Goal: Communication & Community: Answer question/provide support

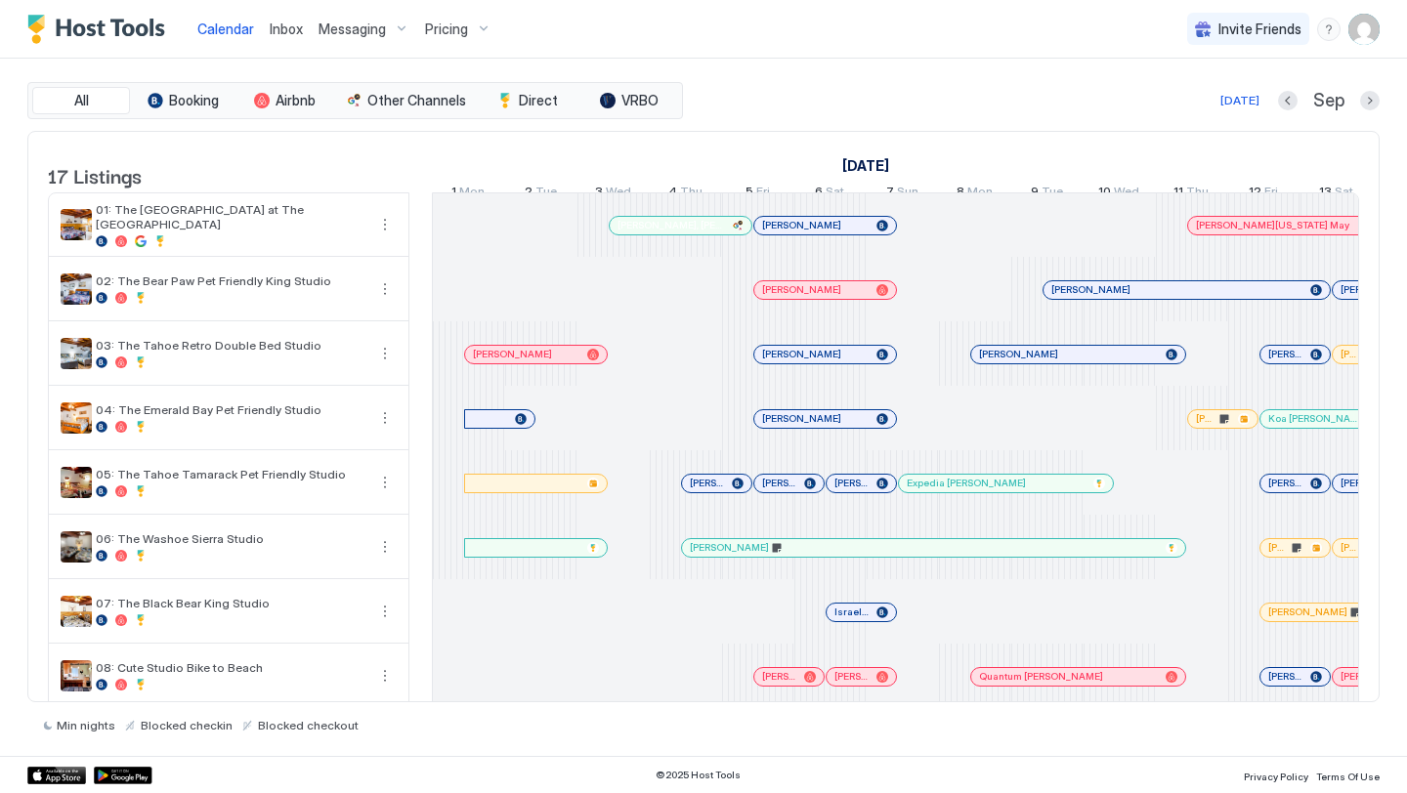
scroll to position [0, 1085]
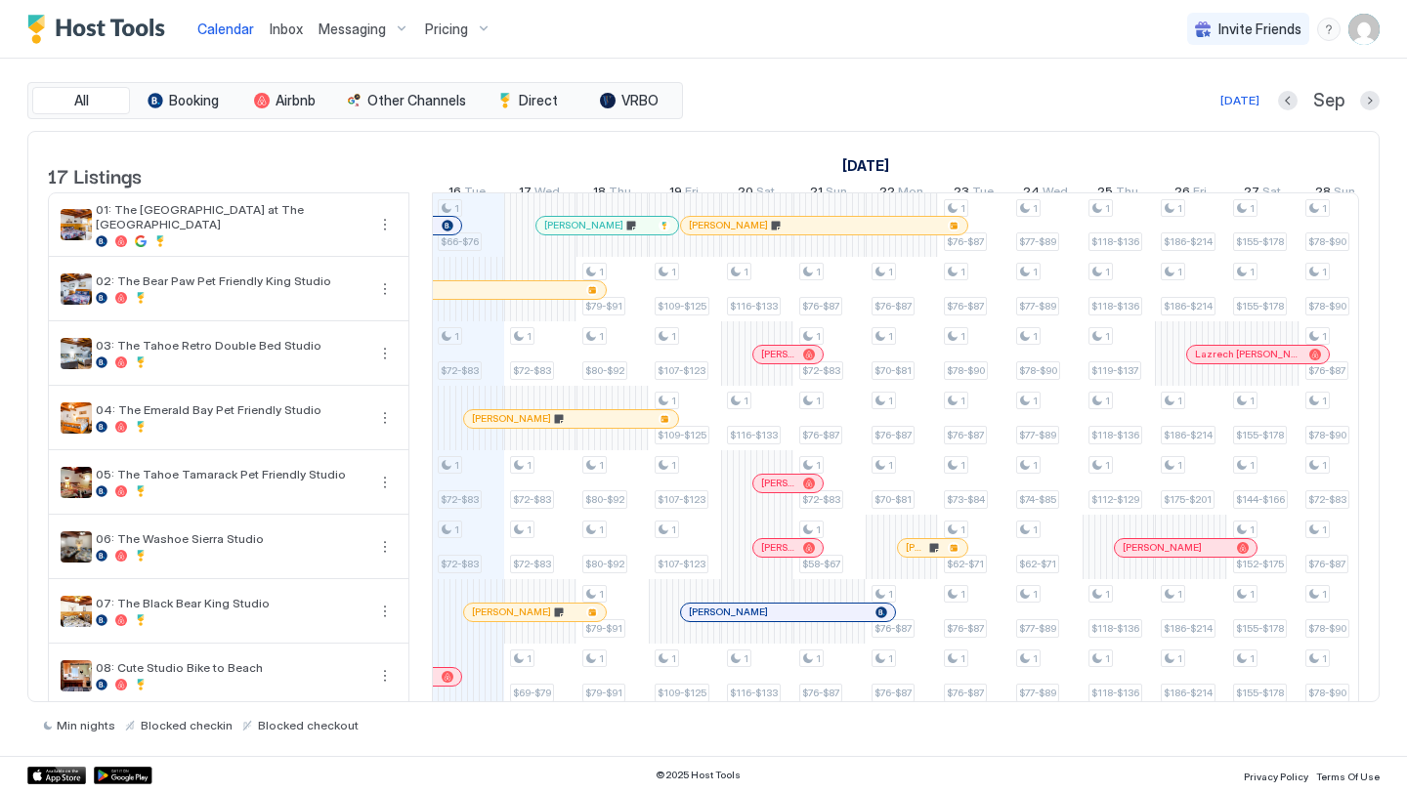
click at [300, 41] on div "Inbox" at bounding box center [286, 29] width 49 height 36
click at [275, 36] on span "Inbox" at bounding box center [286, 29] width 33 height 17
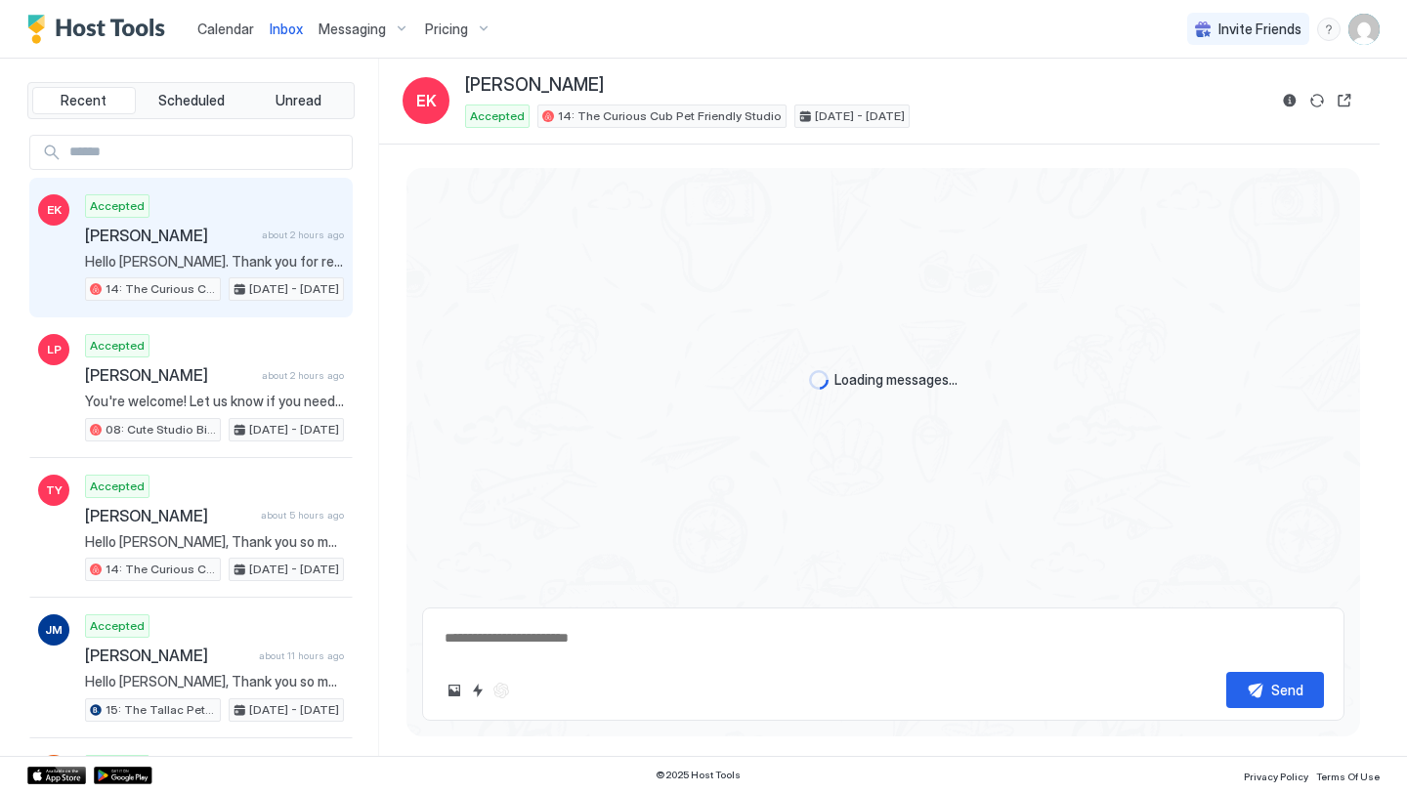
scroll to position [87, 0]
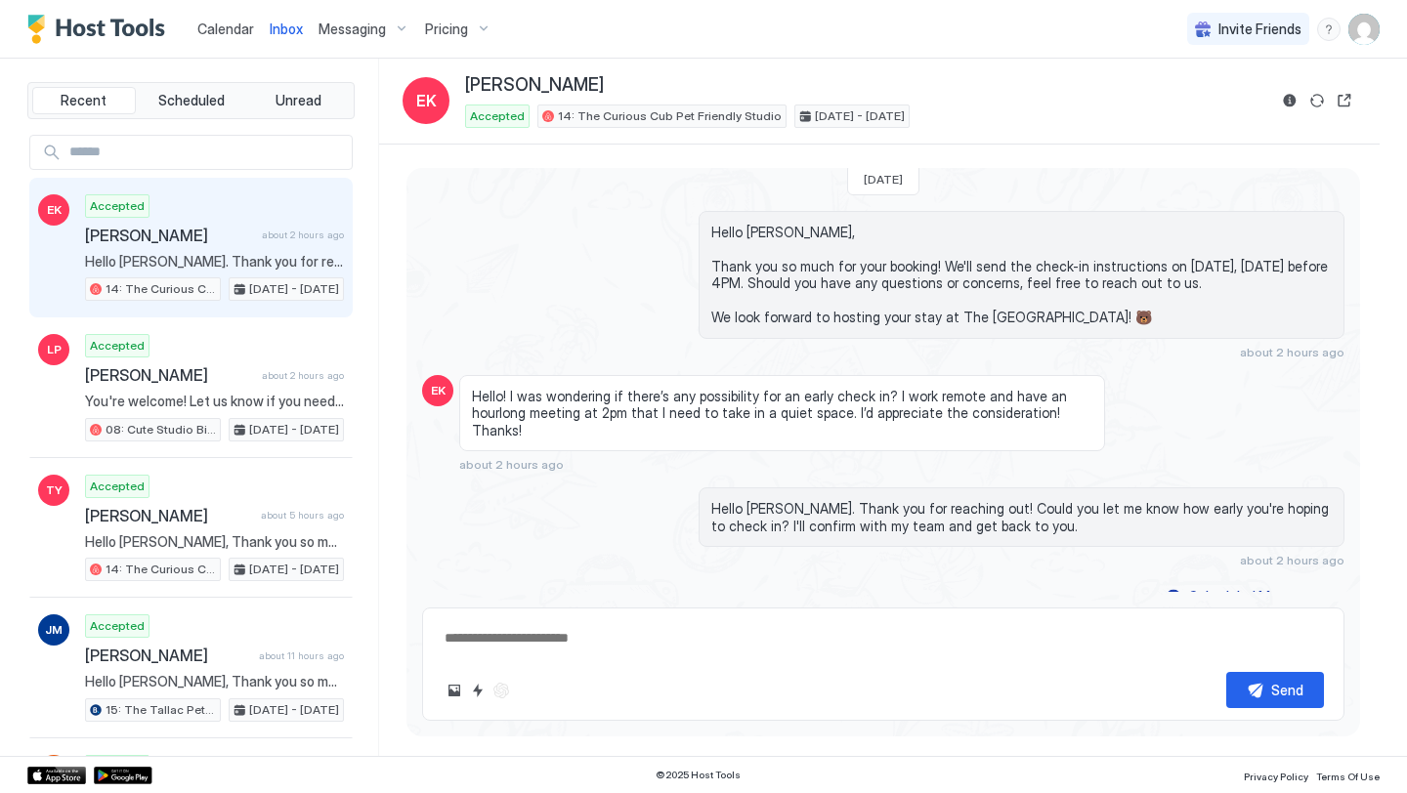
click at [220, 42] on div "Calendar" at bounding box center [226, 29] width 72 height 36
click at [223, 34] on span "Calendar" at bounding box center [225, 29] width 57 height 17
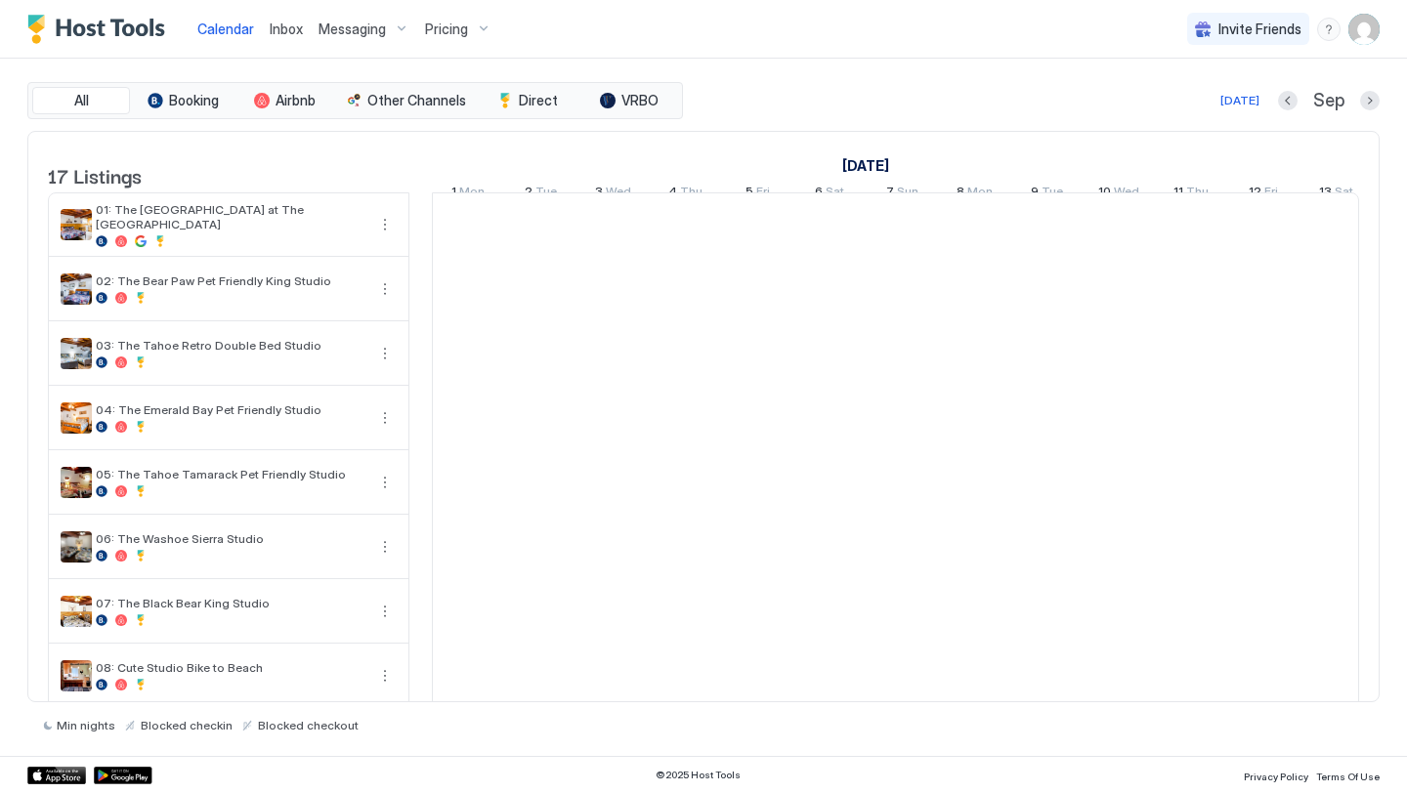
scroll to position [0, 1085]
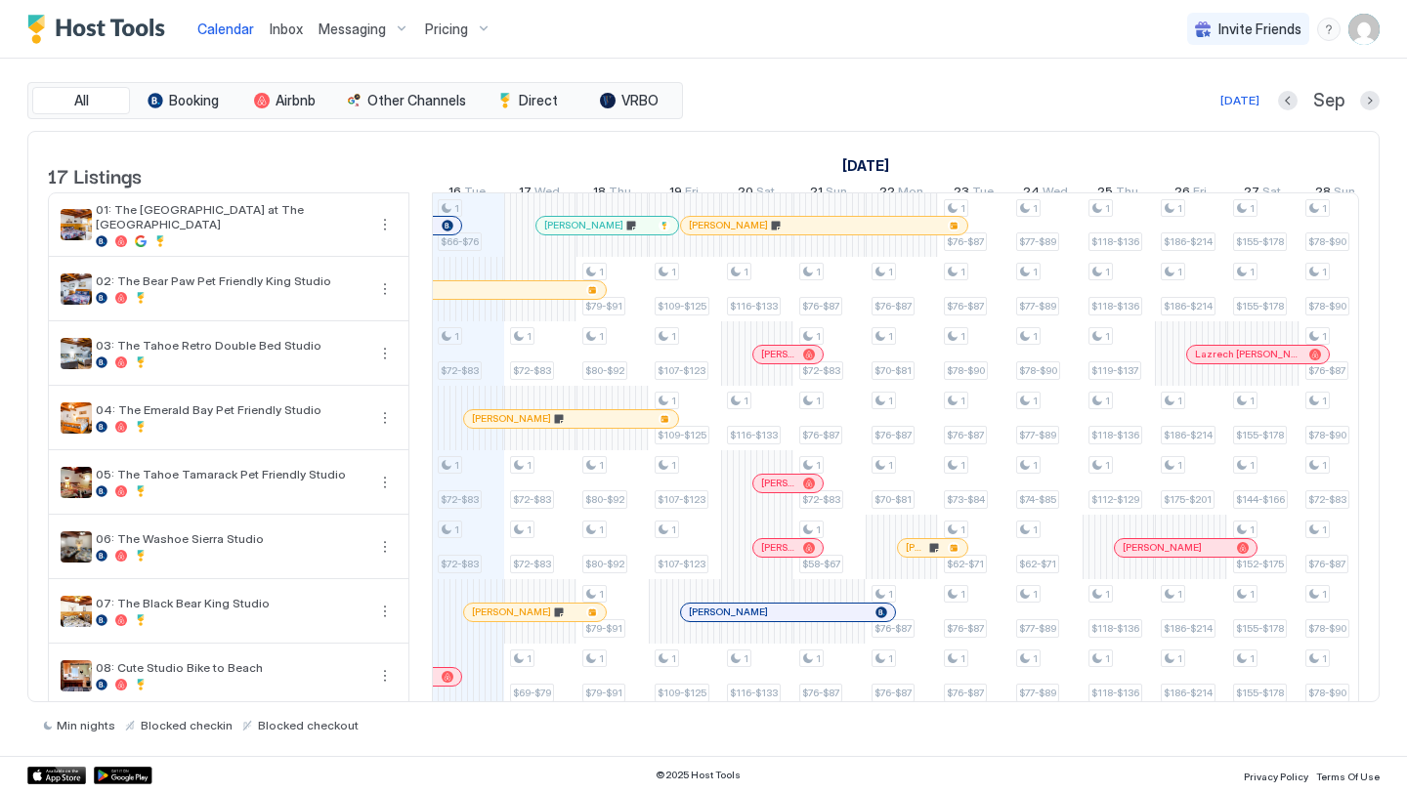
click at [285, 36] on span "Inbox" at bounding box center [286, 29] width 33 height 17
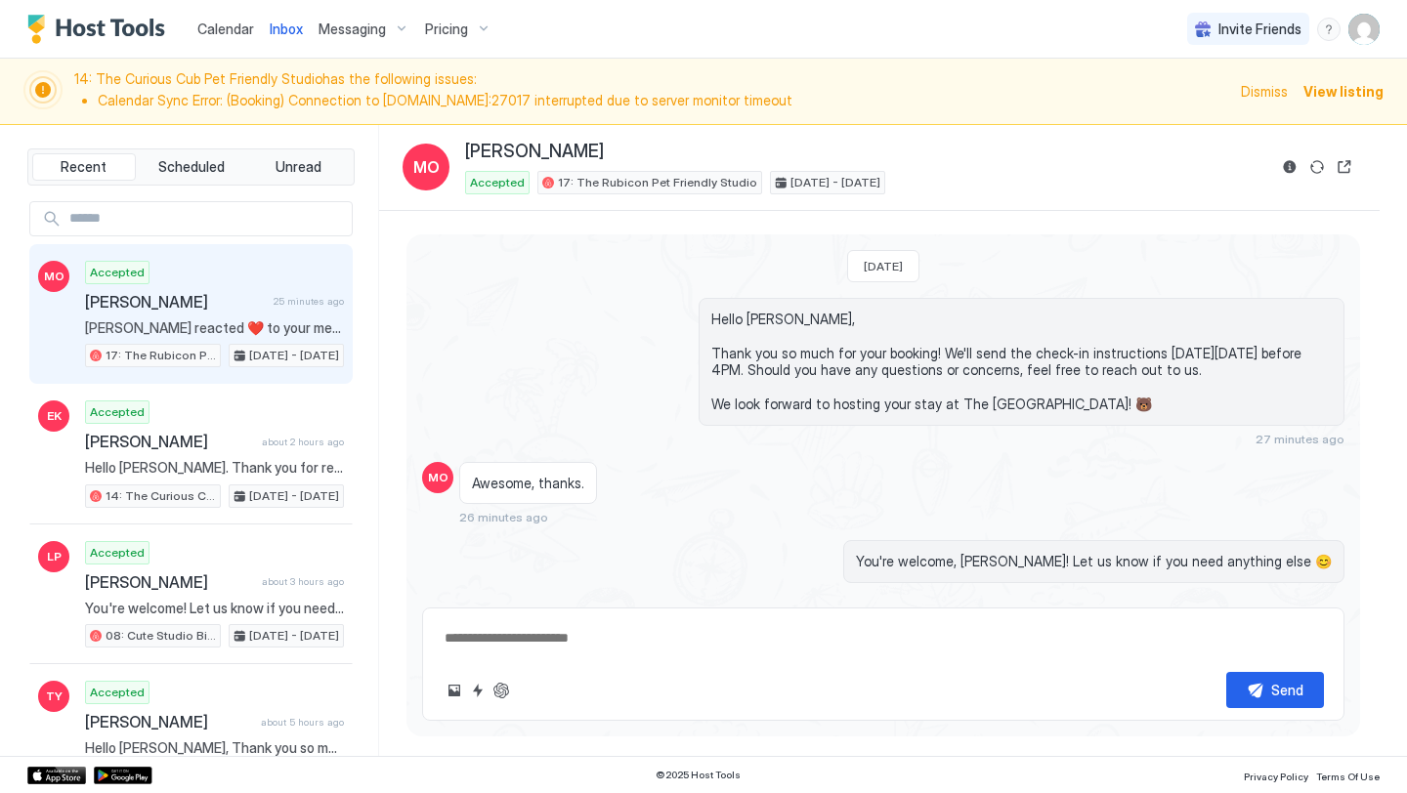
scroll to position [148, 0]
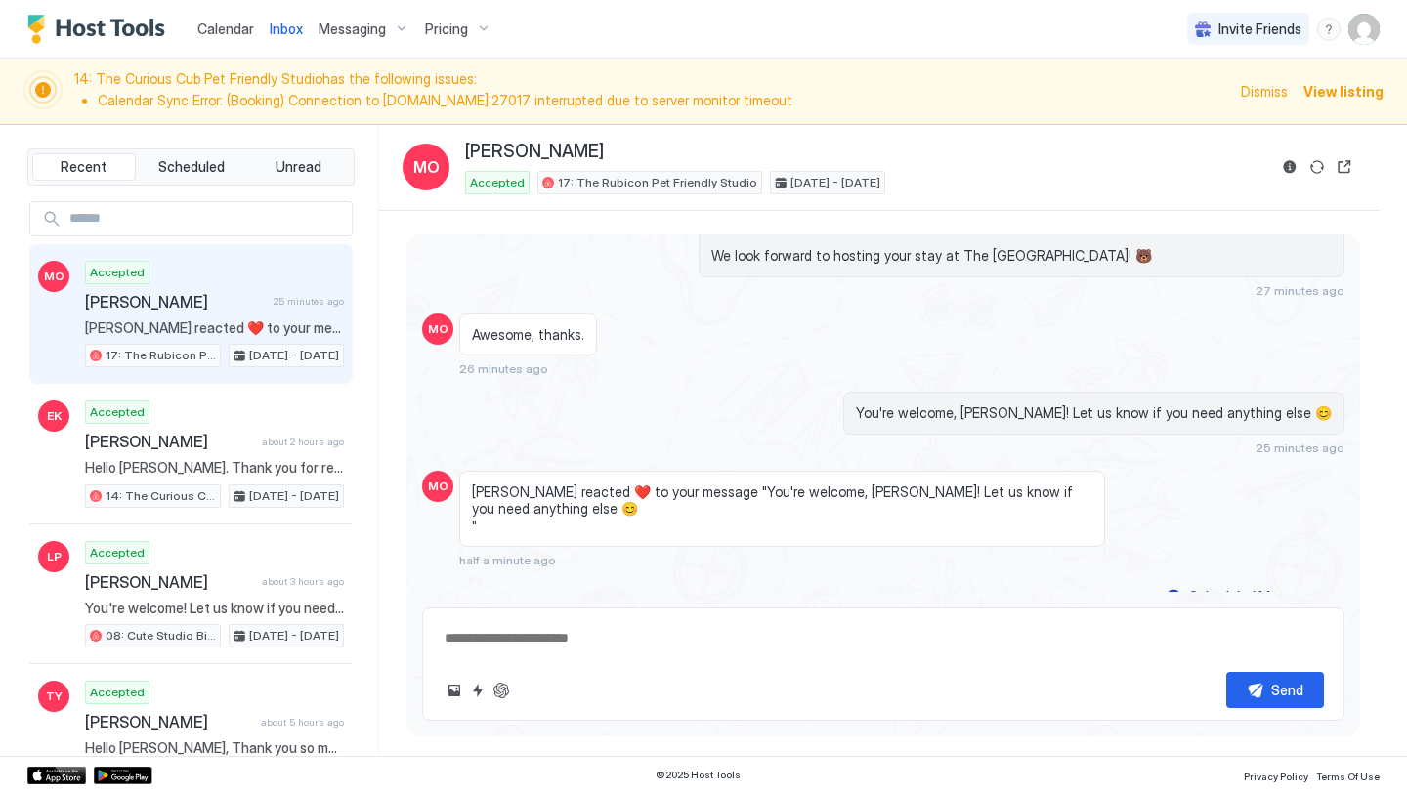
type textarea "*"
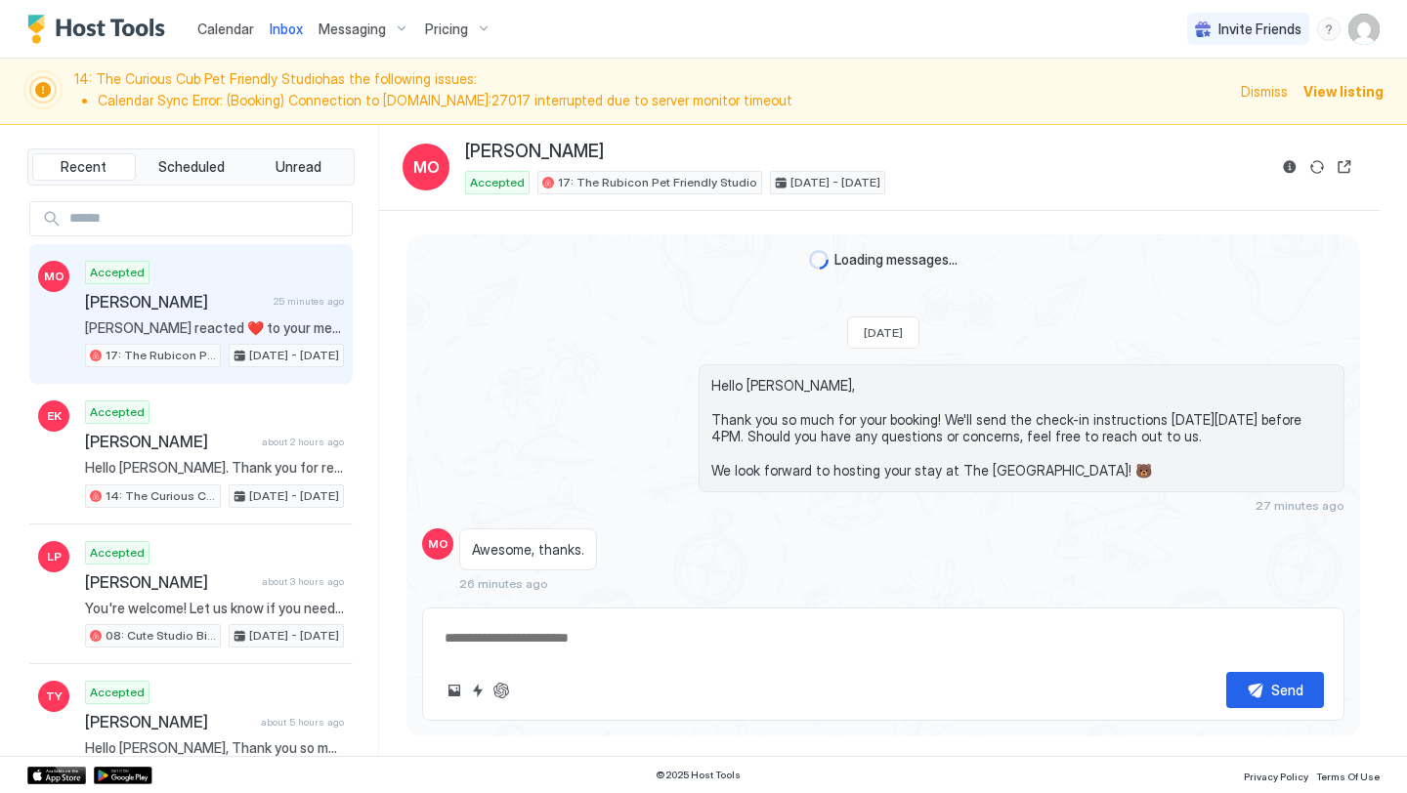
scroll to position [215, 0]
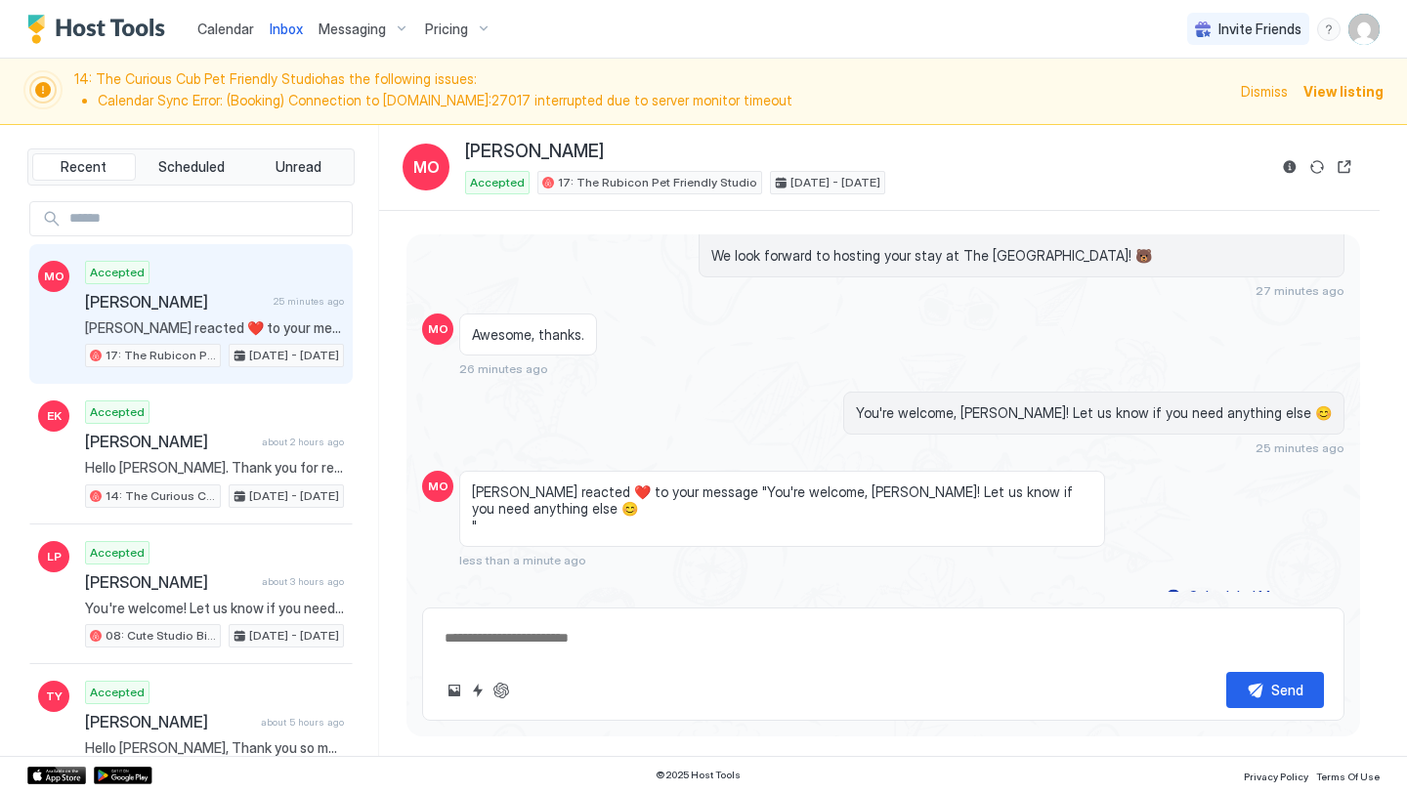
click at [1330, 99] on span "View listing" at bounding box center [1343, 91] width 80 height 21
click at [1285, 95] on span "Dismiss" at bounding box center [1264, 91] width 47 height 21
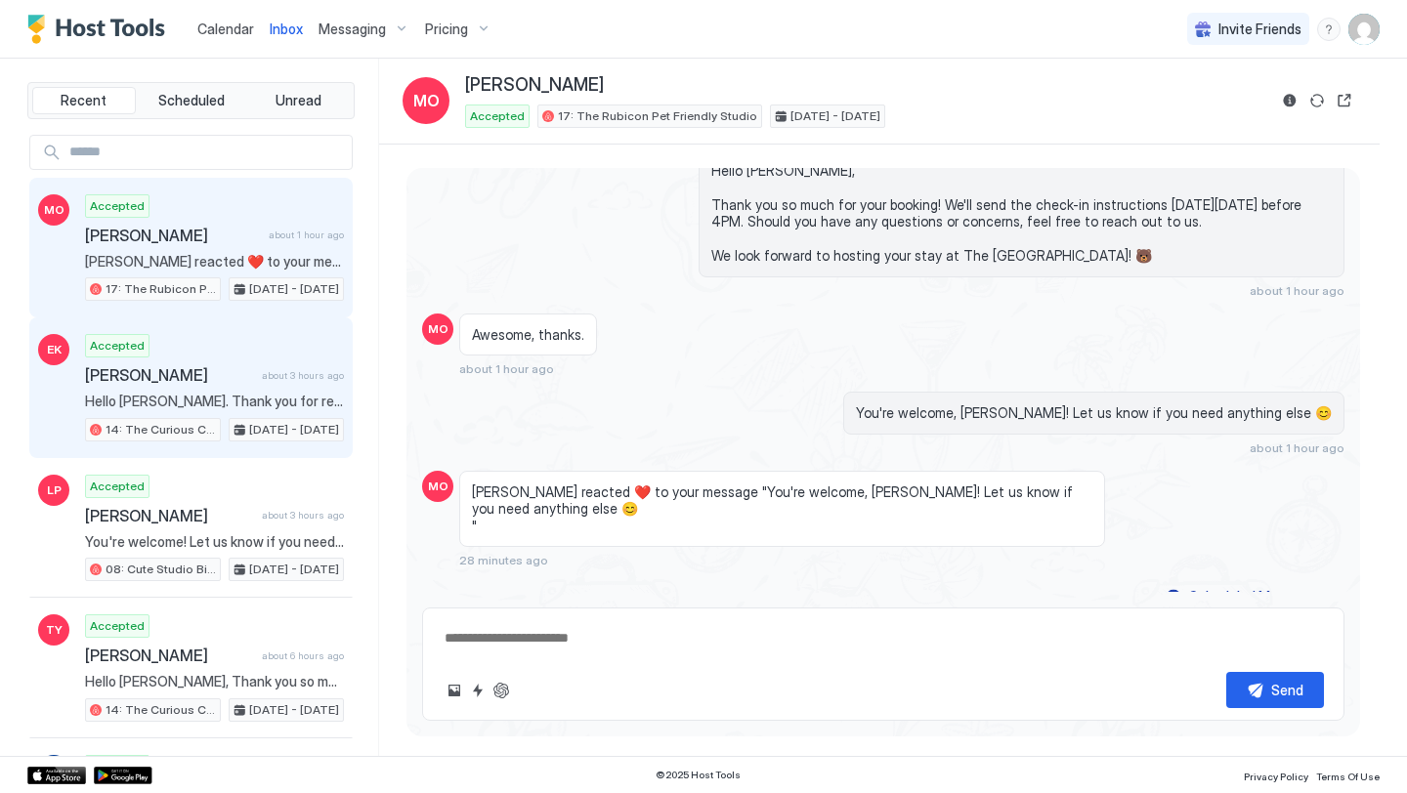
type textarea "*"
